Goal: Information Seeking & Learning: Learn about a topic

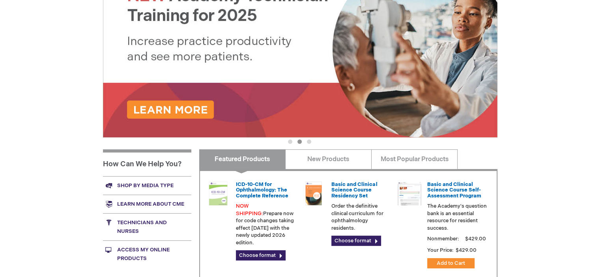
scroll to position [178, 0]
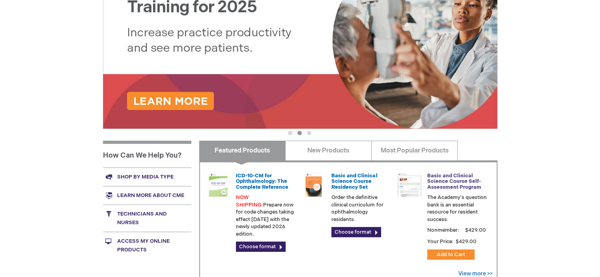
click at [462, 179] on link "Basic and Clinical Science Course Self-Assessment Program" at bounding box center [454, 182] width 54 height 18
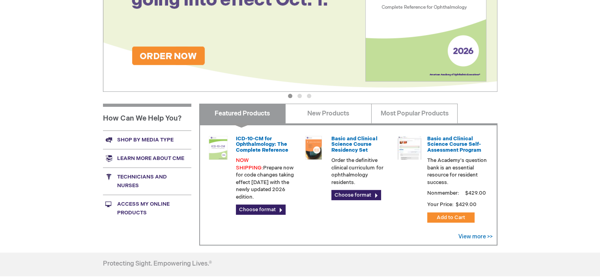
scroll to position [178, 0]
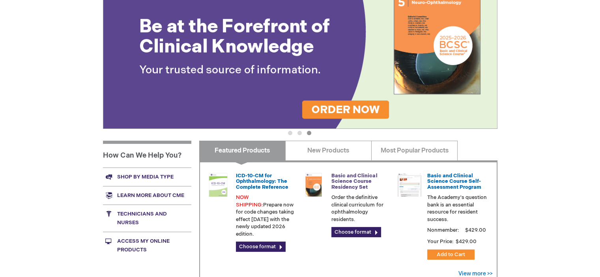
click at [360, 186] on link "Basic and Clinical Science Course Residency Set" at bounding box center [354, 182] width 46 height 18
